Goal: Check status: Check status

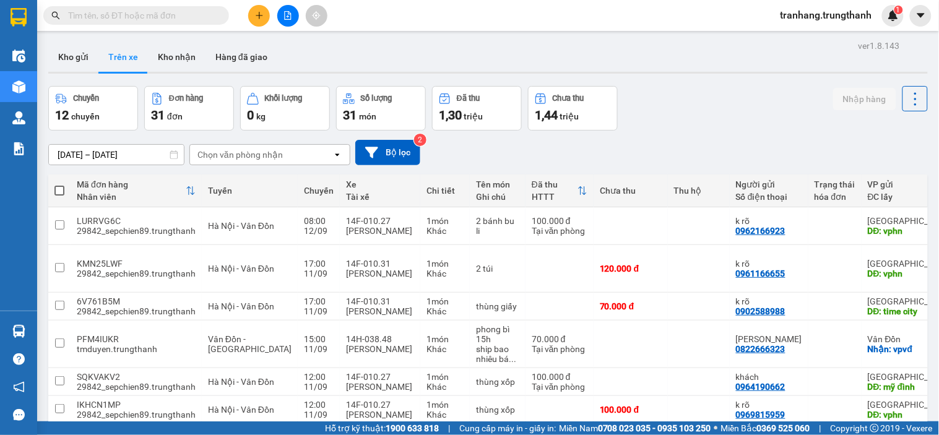
click at [65, 156] on input "10/09/2025 – 12/09/2025" at bounding box center [116, 155] width 135 height 20
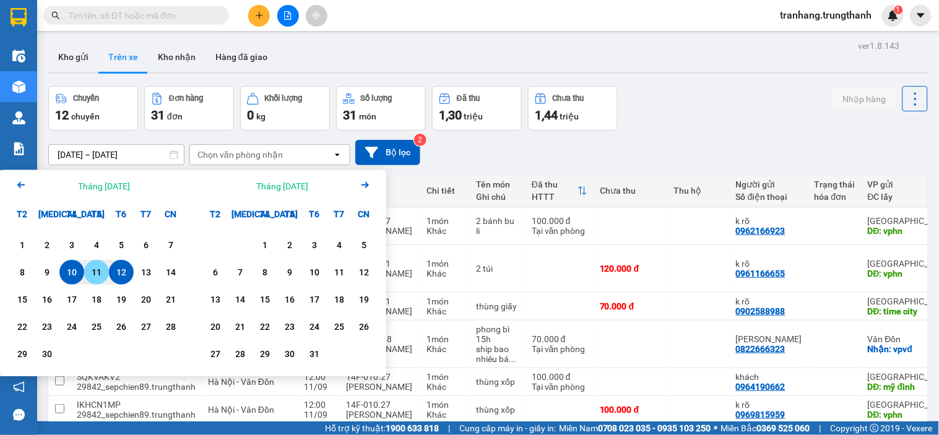
click at [92, 275] on div "11" at bounding box center [96, 272] width 17 height 15
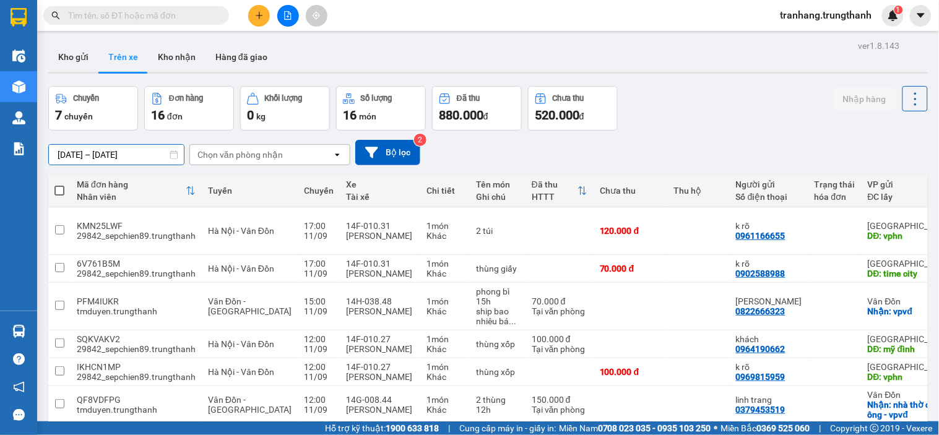
click at [68, 154] on input "11/09/2025 – 11/09/2025" at bounding box center [116, 155] width 135 height 20
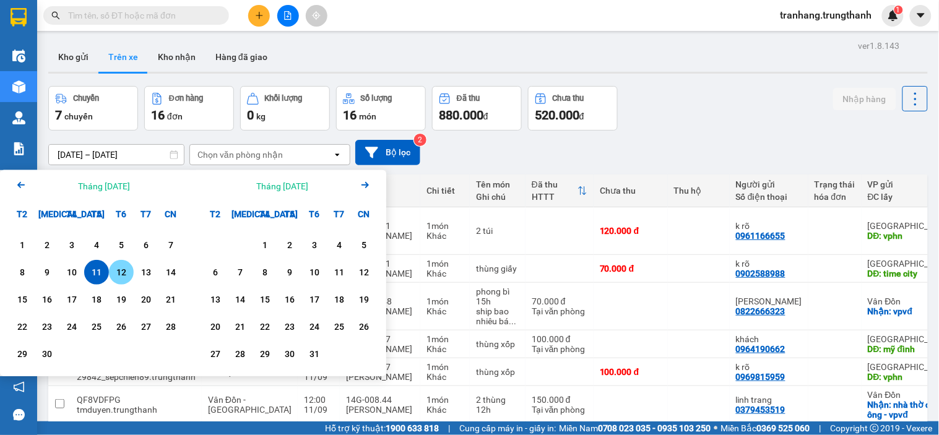
click at [120, 273] on div "12" at bounding box center [121, 272] width 17 height 15
type input "12/09/2025 – 12/09/2025"
